Goal: Task Accomplishment & Management: Use online tool/utility

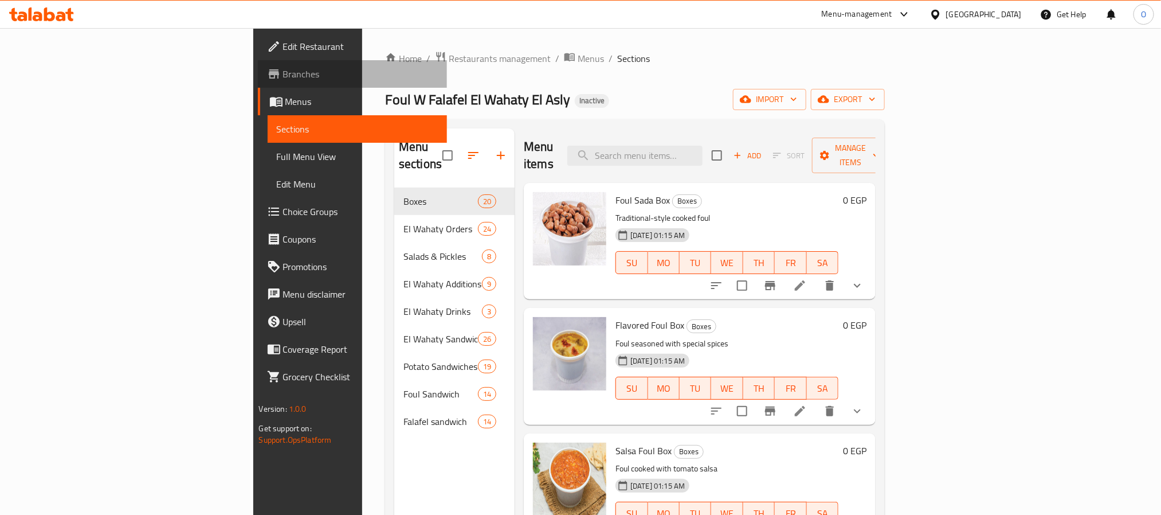
click at [283, 72] on span "Branches" at bounding box center [360, 74] width 155 height 14
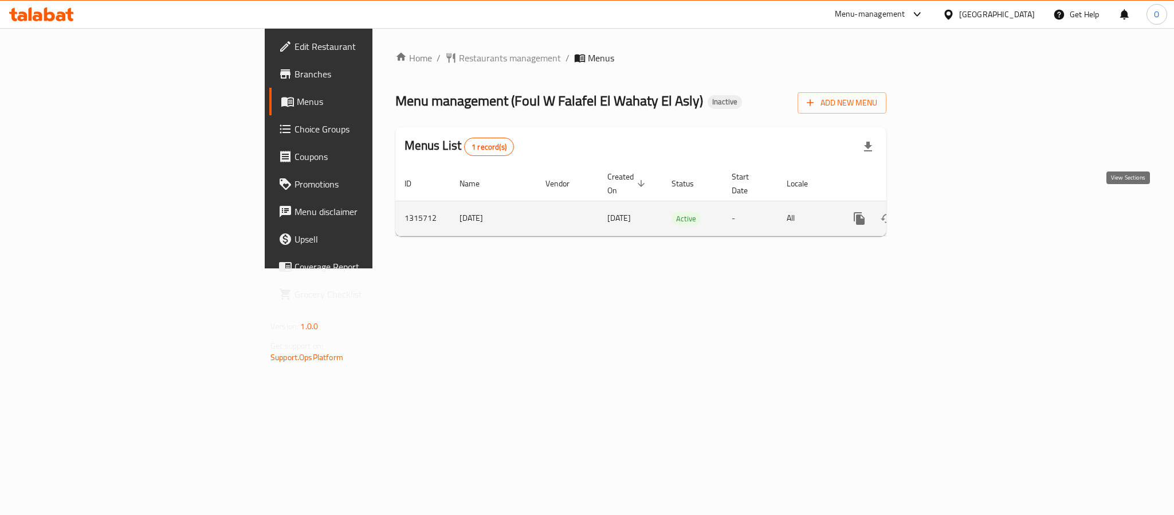
click at [949, 211] on icon "enhanced table" at bounding box center [942, 218] width 14 height 14
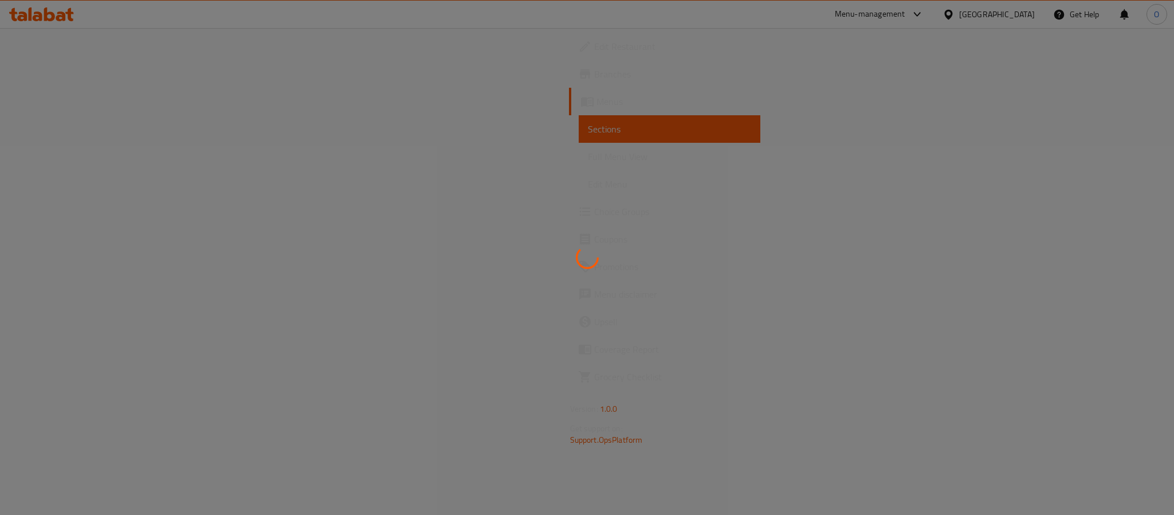
click at [849, 88] on div at bounding box center [587, 257] width 1174 height 515
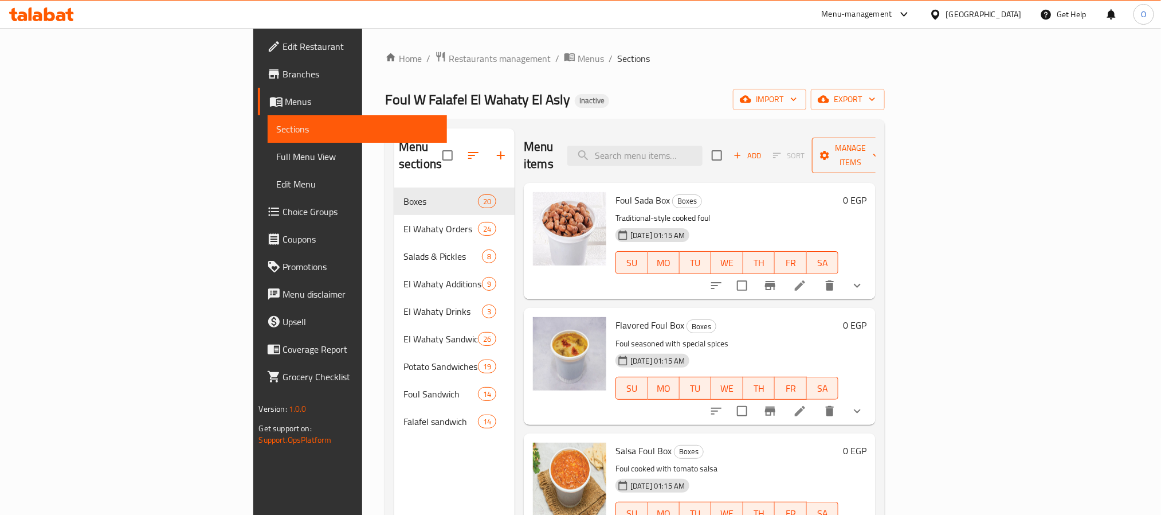
click at [880, 141] on span "Manage items" at bounding box center [850, 155] width 58 height 29
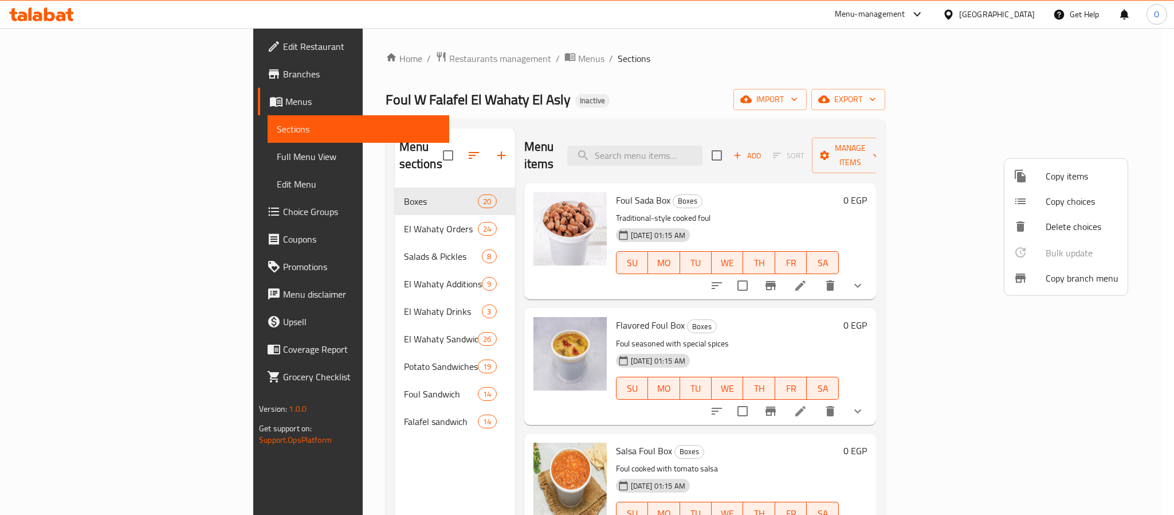
click at [1068, 276] on span "Copy branch menu" at bounding box center [1082, 278] width 73 height 14
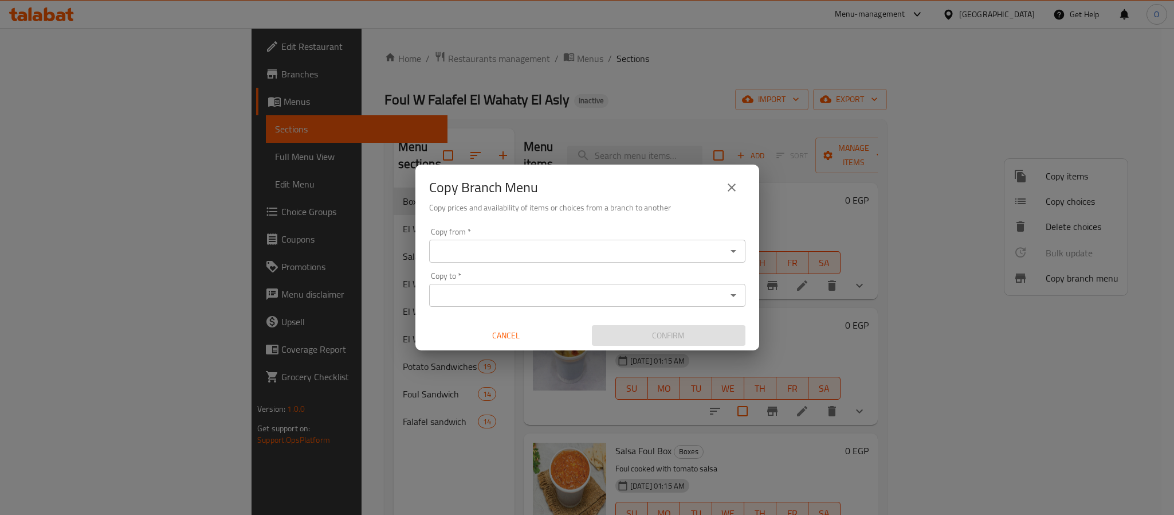
click at [490, 260] on div "Copy from *" at bounding box center [587, 251] width 316 height 23
click at [573, 246] on input "Copy from   *" at bounding box center [578, 251] width 291 height 16
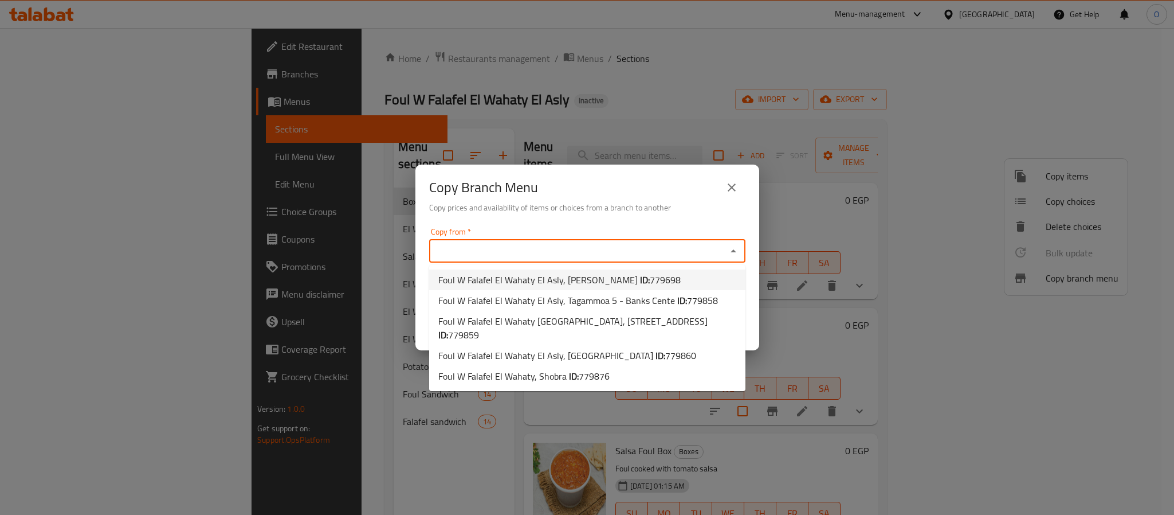
click at [593, 279] on span "Foul W Falafel El Wahaty El Asly, Hadayek Helwan ID: 779698" at bounding box center [559, 280] width 242 height 14
type input "Foul W Falafel El Wahaty El Asly, Hadayek Helwan"
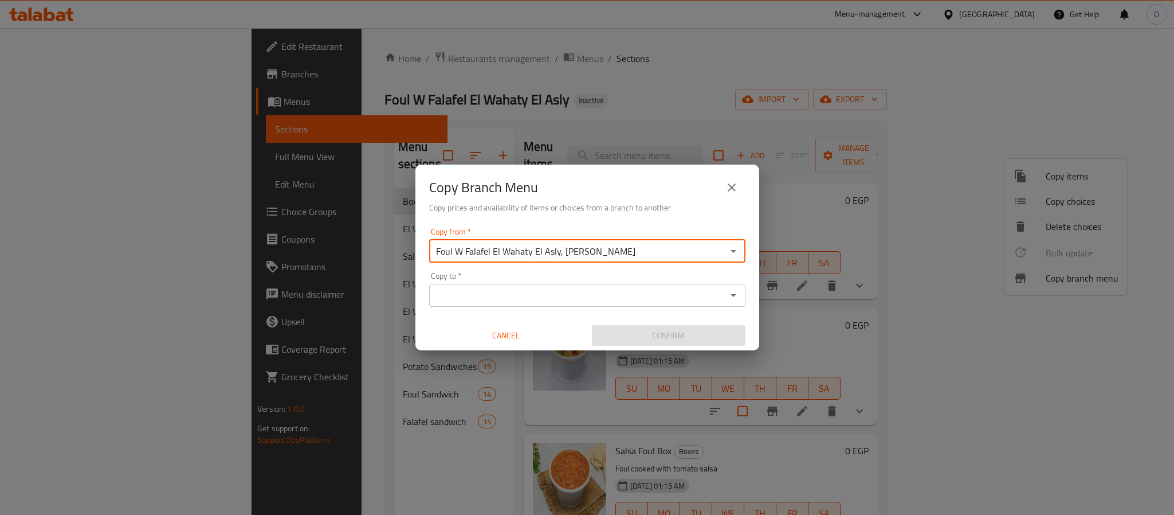
click at [625, 308] on div "Copy from   * Foul W Falafel El Wahaty El Asly, Hadayek Helwan Copy from * Copy…" at bounding box center [588, 287] width 344 height 128
click at [624, 303] on div "Copy to *" at bounding box center [587, 295] width 316 height 23
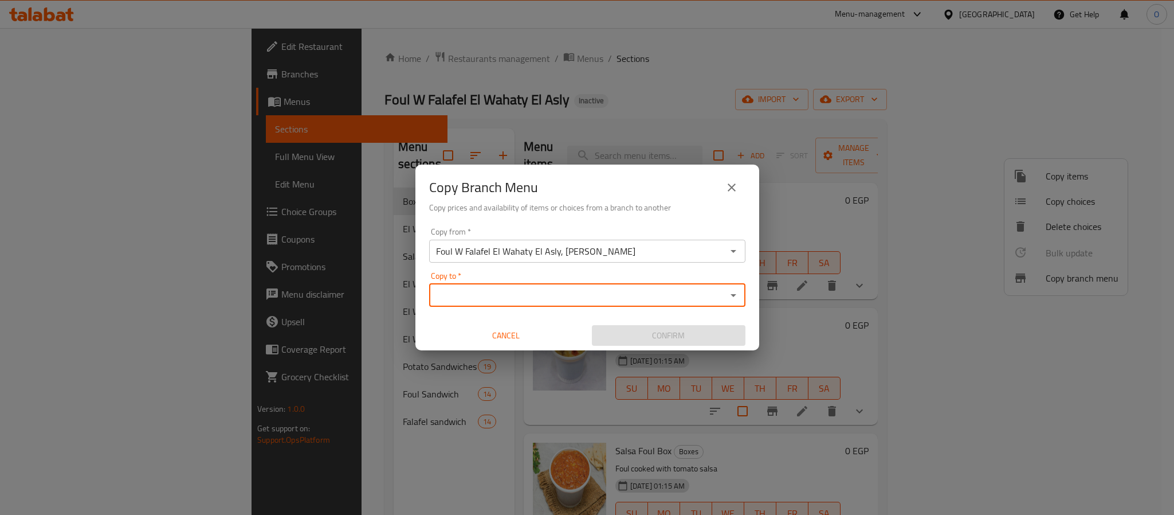
click at [628, 289] on input "Copy to   *" at bounding box center [578, 295] width 291 height 16
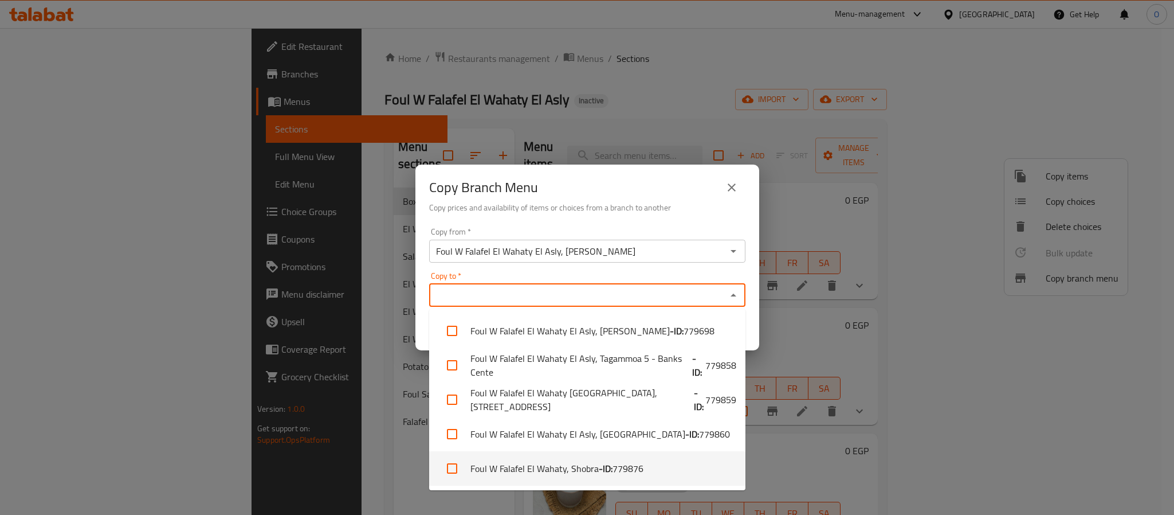
click at [602, 463] on b "- ID:" at bounding box center [606, 468] width 14 height 14
checkbox input "true"
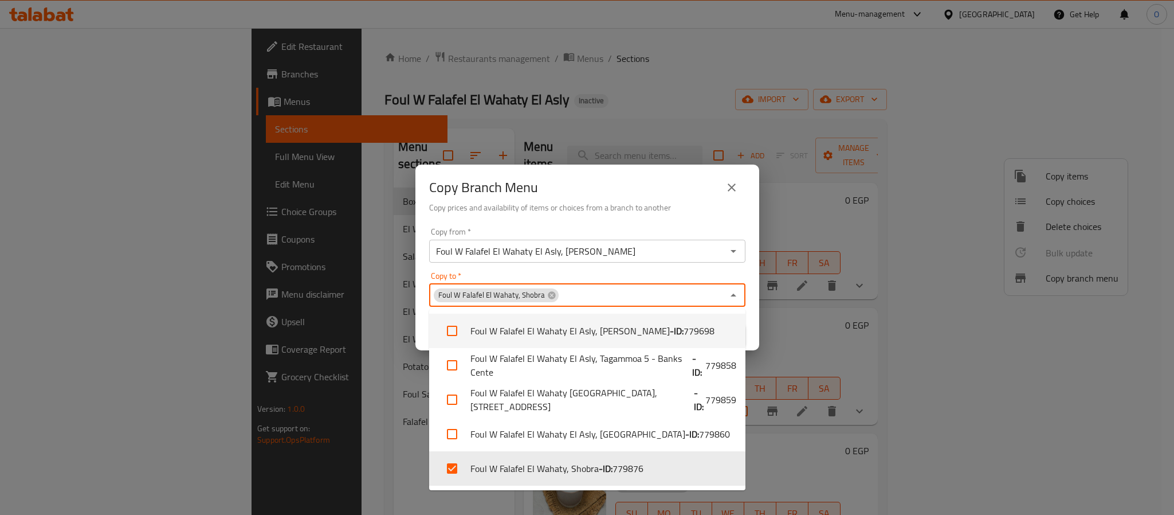
click at [689, 170] on div "Copy Branch Menu Copy prices and availability of items or choices from a branch…" at bounding box center [588, 193] width 344 height 58
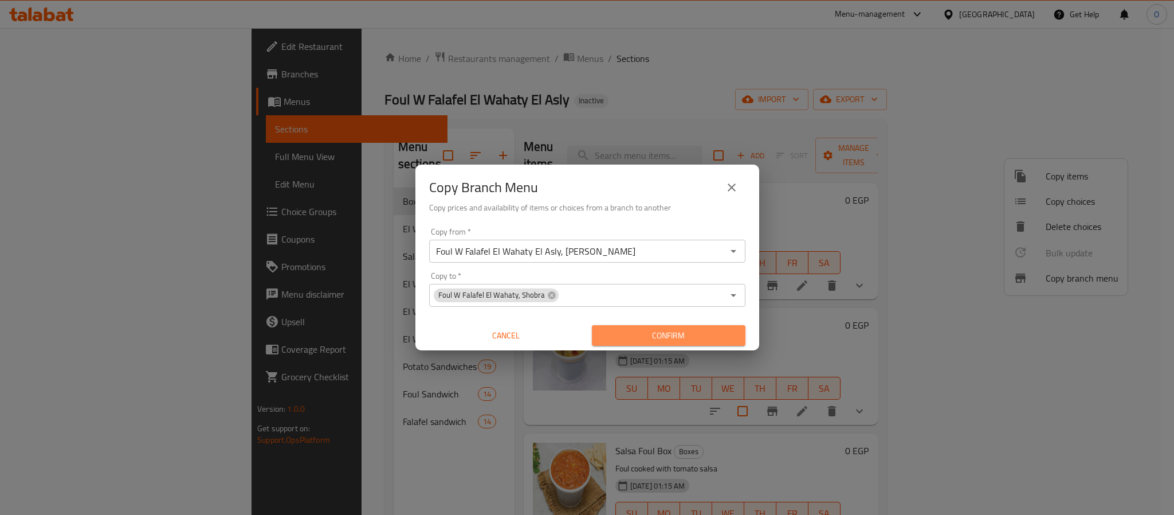
click at [722, 339] on span "Confirm" at bounding box center [668, 335] width 135 height 14
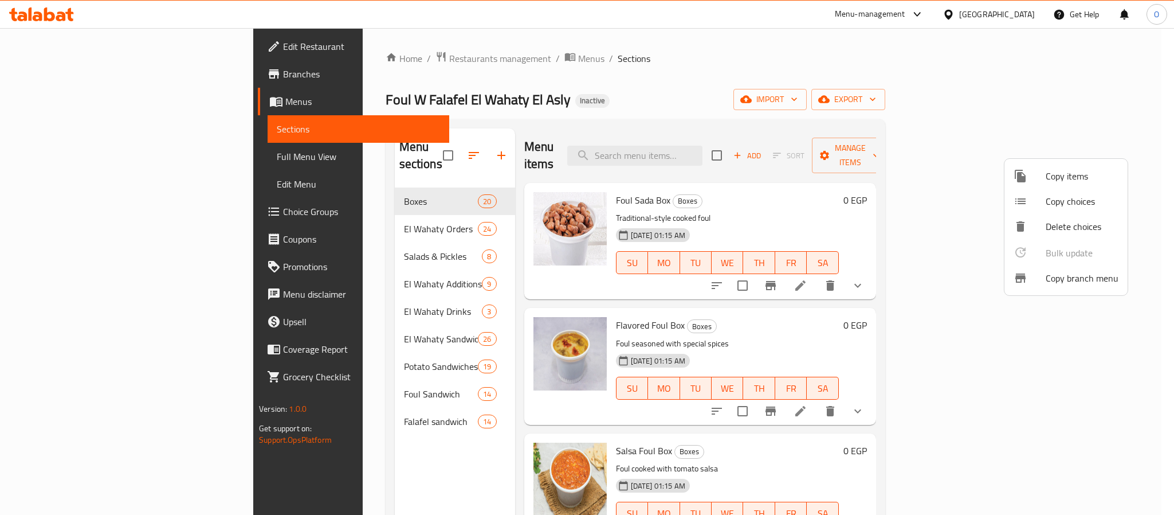
click at [66, 76] on div at bounding box center [587, 257] width 1174 height 515
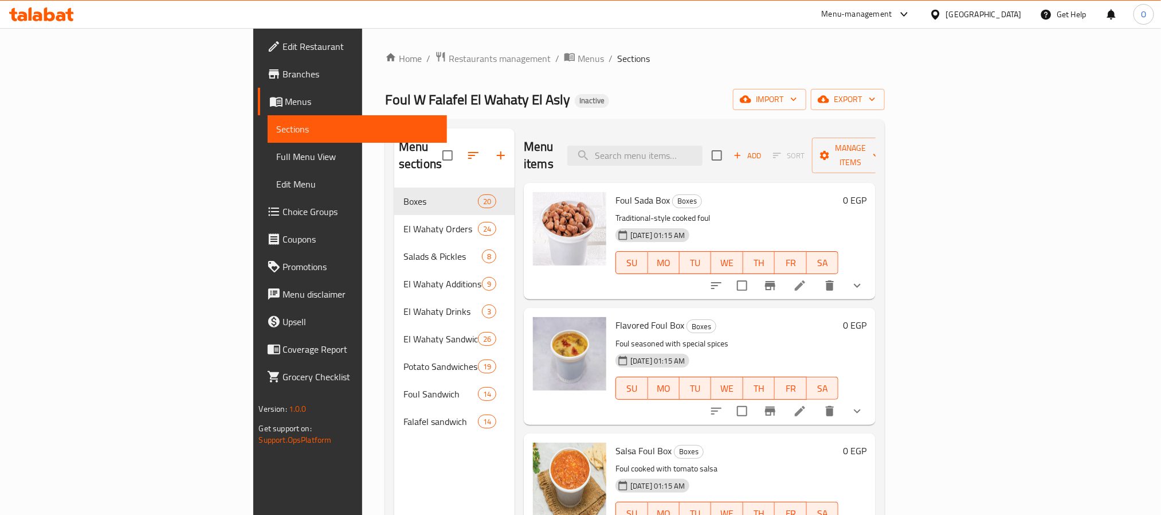
click at [283, 76] on span "Branches" at bounding box center [360, 74] width 155 height 14
